Goal: Navigation & Orientation: Find specific page/section

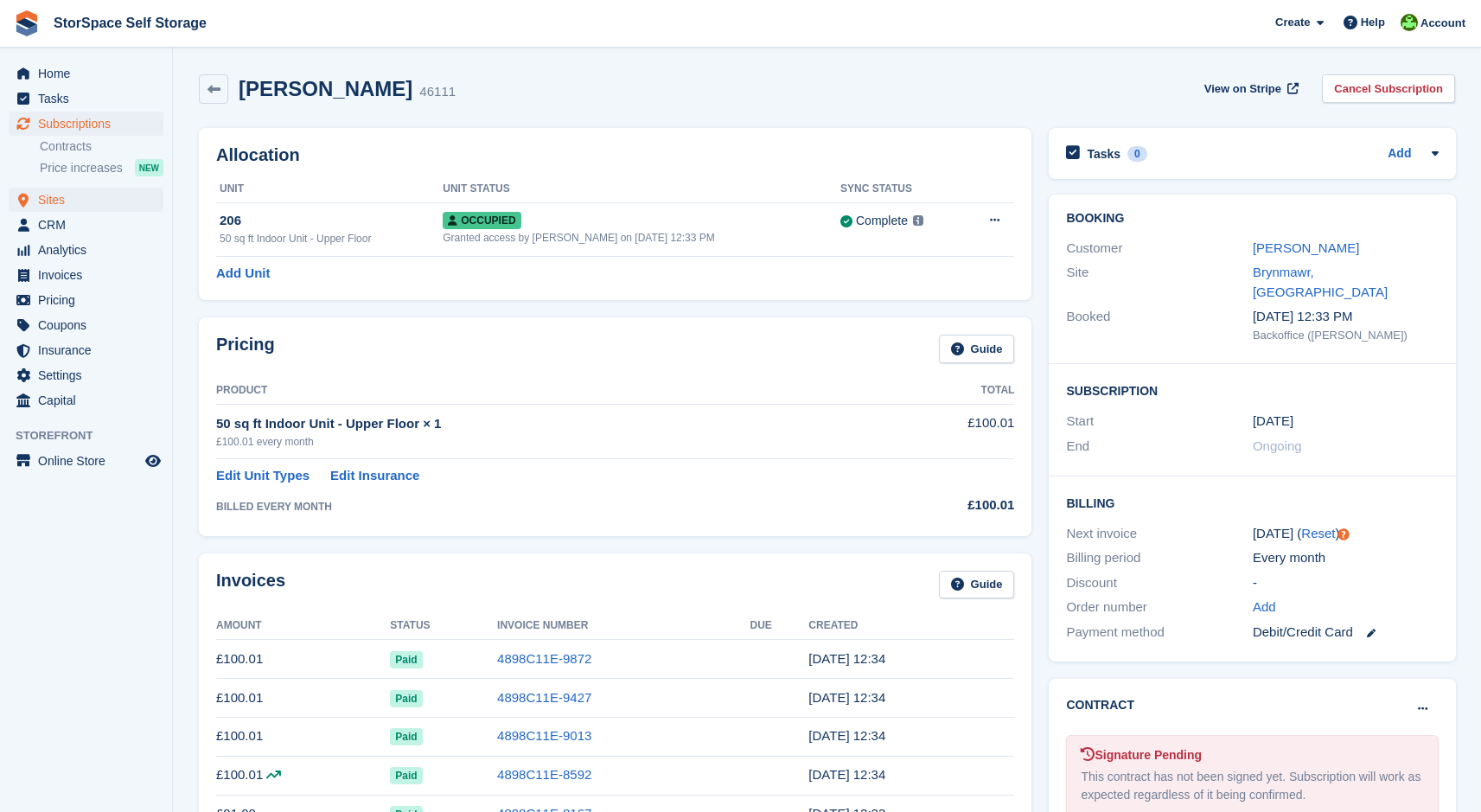
click at [59, 205] on span "Sites" at bounding box center [90, 200] width 104 height 25
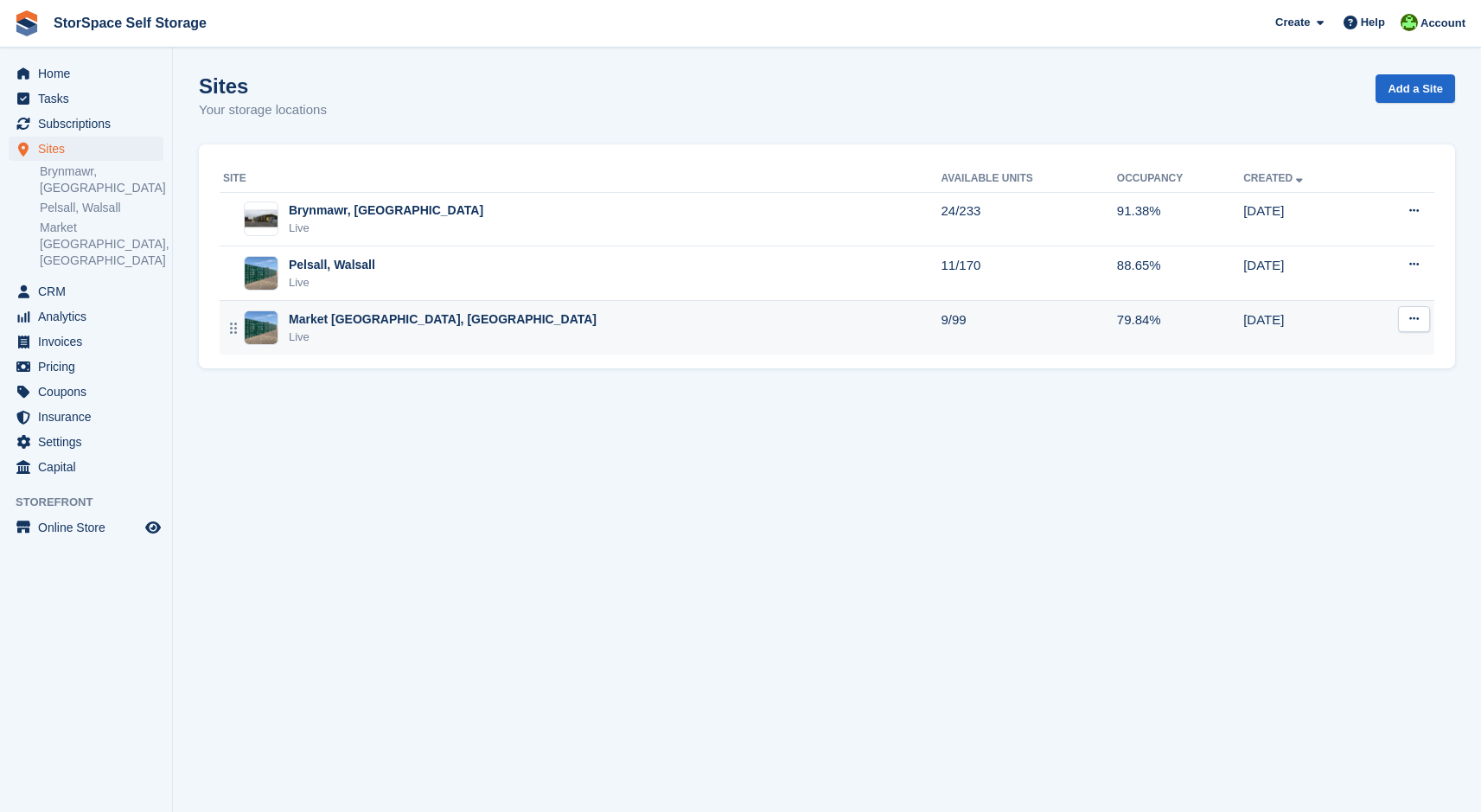
click at [295, 324] on div "Market [GEOGRAPHIC_DATA], [GEOGRAPHIC_DATA]" at bounding box center [443, 320] width 308 height 18
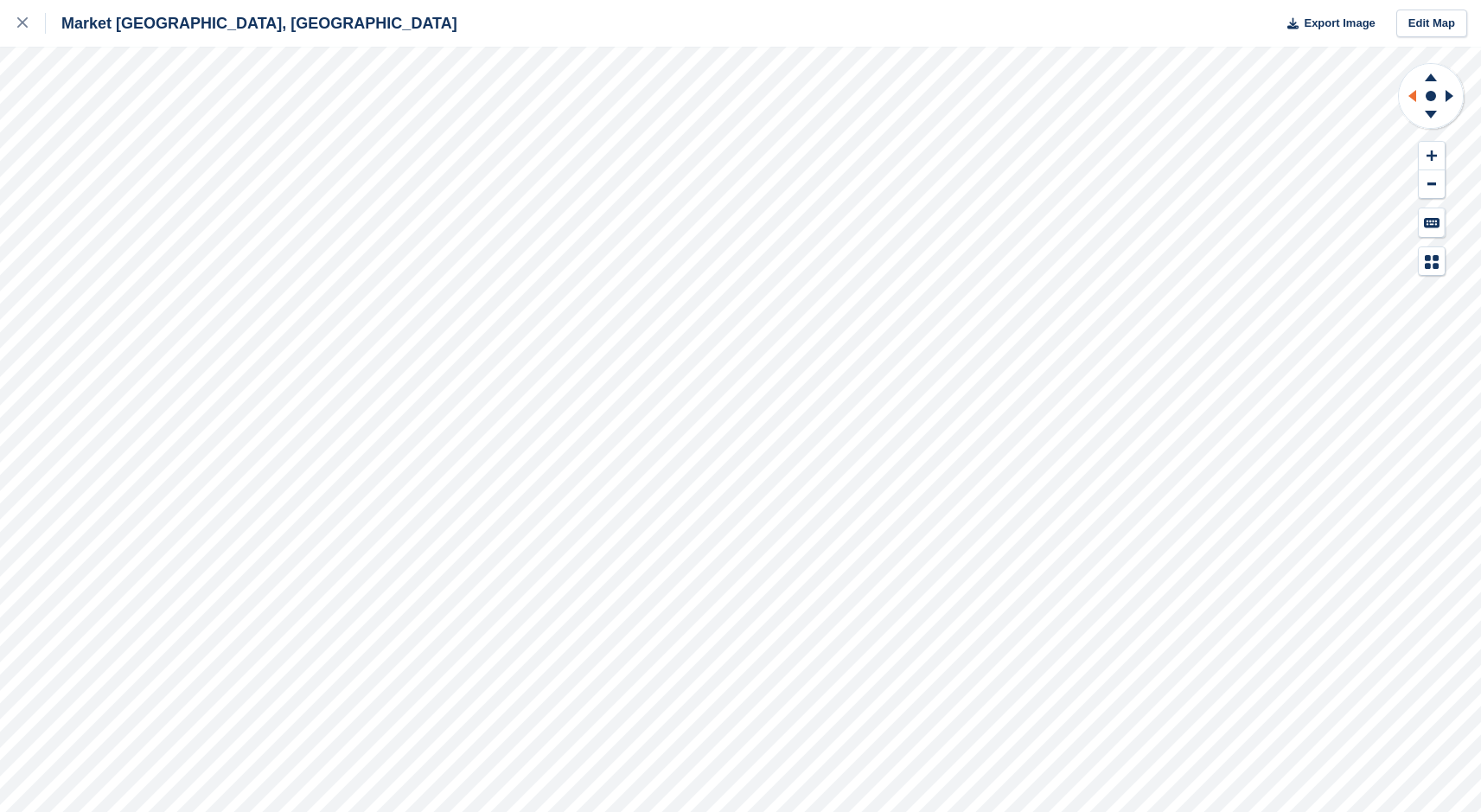
click at [1417, 91] on icon at bounding box center [1410, 96] width 22 height 45
click at [1455, 93] on icon at bounding box center [1453, 96] width 22 height 45
click at [1431, 110] on icon at bounding box center [1431, 114] width 12 height 8
